Goal: Transaction & Acquisition: Purchase product/service

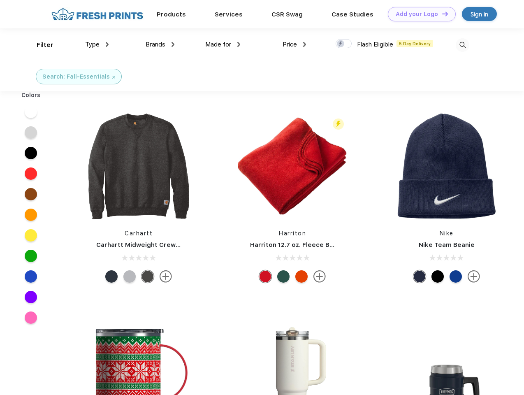
click at [418, 14] on link "Add your Logo Design Tool" at bounding box center [422, 14] width 68 height 14
click at [0, 0] on div "Design Tool" at bounding box center [0, 0] width 0 height 0
click at [441, 14] on link "Add your Logo Design Tool" at bounding box center [422, 14] width 68 height 14
click at [39, 45] on div "Filter" at bounding box center [45, 44] width 17 height 9
click at [97, 44] on span "Type" at bounding box center [92, 44] width 14 height 7
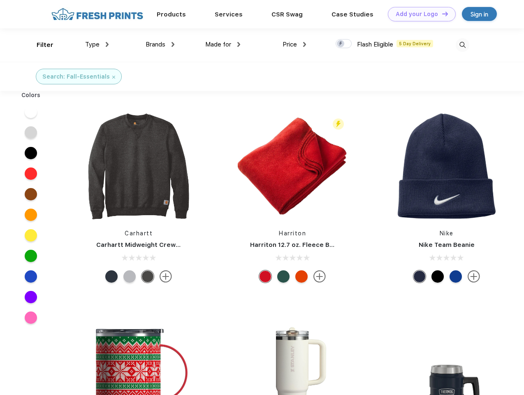
click at [160, 44] on span "Brands" at bounding box center [155, 44] width 20 height 7
click at [223, 44] on span "Made for" at bounding box center [218, 44] width 26 height 7
click at [294, 44] on span "Price" at bounding box center [289, 44] width 14 height 7
click at [344, 44] on div at bounding box center [343, 43] width 16 height 9
click at [341, 44] on input "checkbox" at bounding box center [337, 41] width 5 height 5
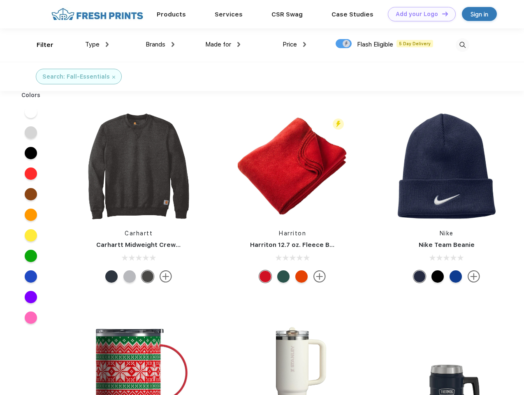
click at [462, 45] on img at bounding box center [462, 45] width 14 height 14
